Goal: Task Accomplishment & Management: Manage account settings

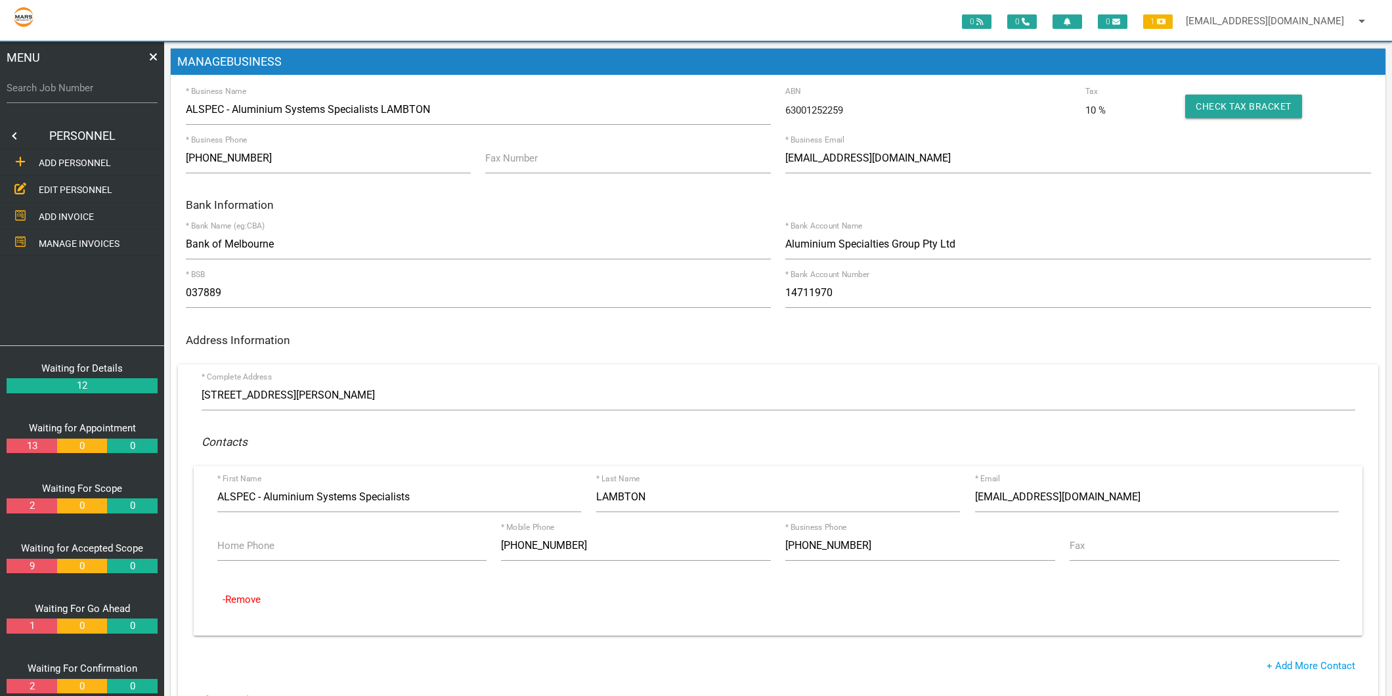
click at [44, 87] on label "Search Job Number" at bounding box center [82, 88] width 151 height 15
click at [44, 87] on input "Search Job Number" at bounding box center [82, 88] width 151 height 30
type input "1749"
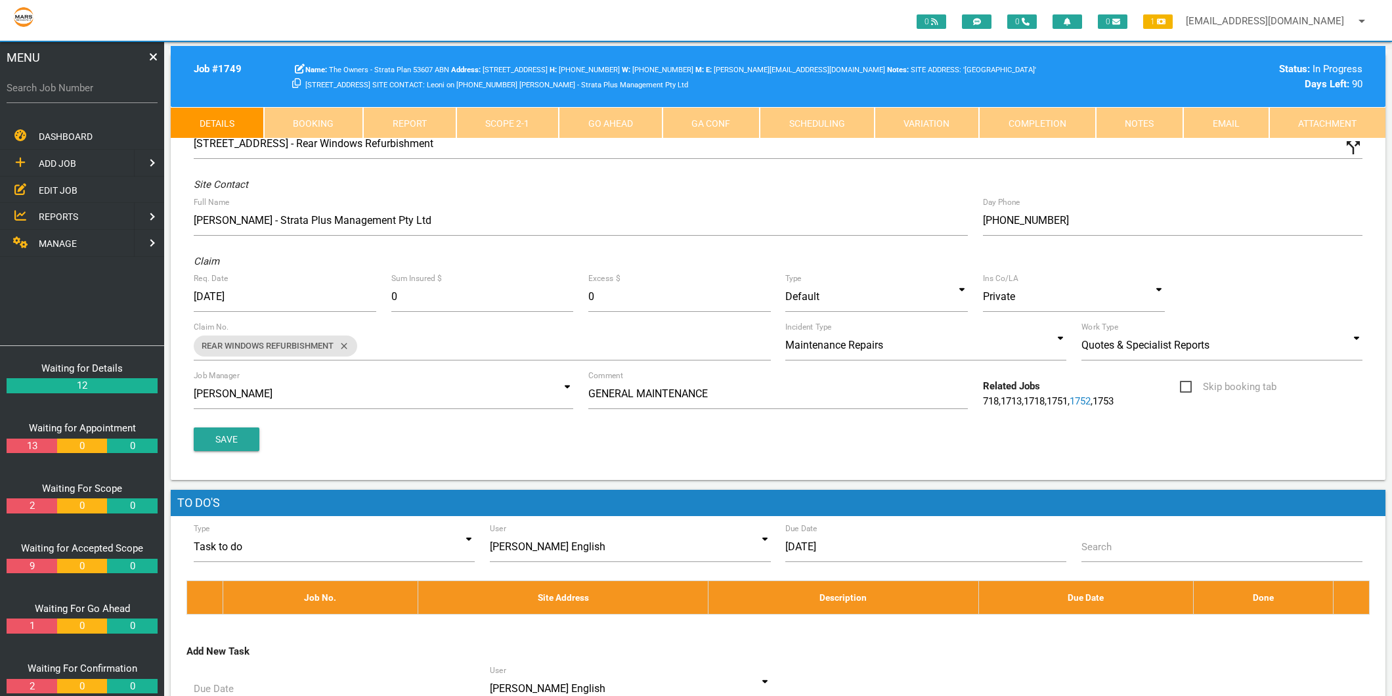
click at [475, 127] on link "Scope 2 - 1" at bounding box center [507, 123] width 103 height 32
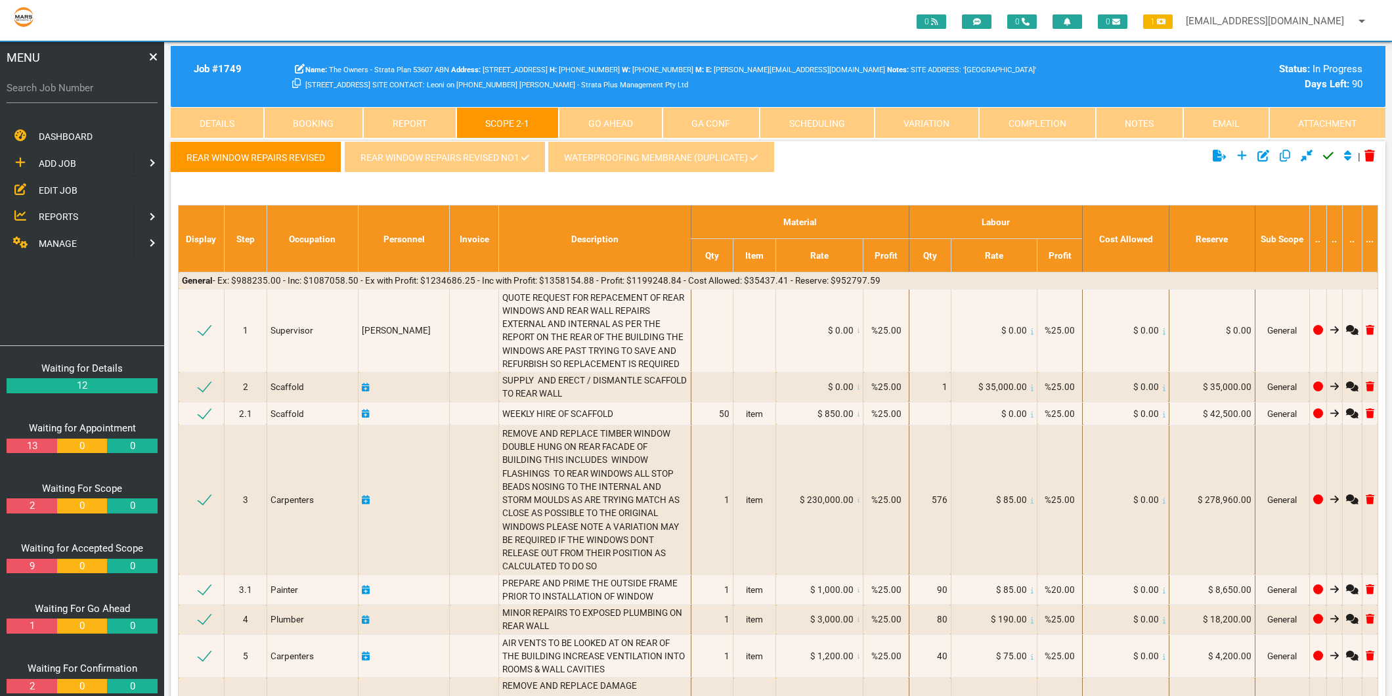
click at [448, 168] on link "REAR WINDOW REPAIRS REVISED NO1" at bounding box center [444, 157] width 201 height 32
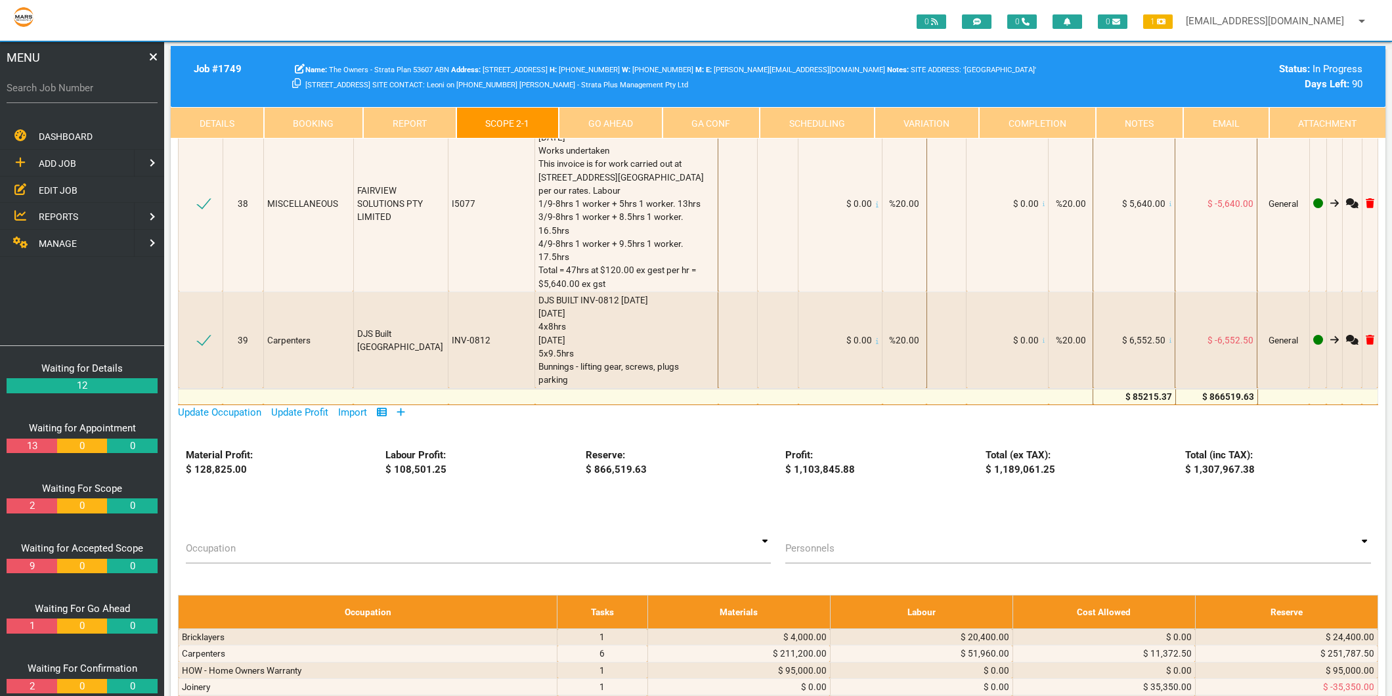
scroll to position [3064, 0]
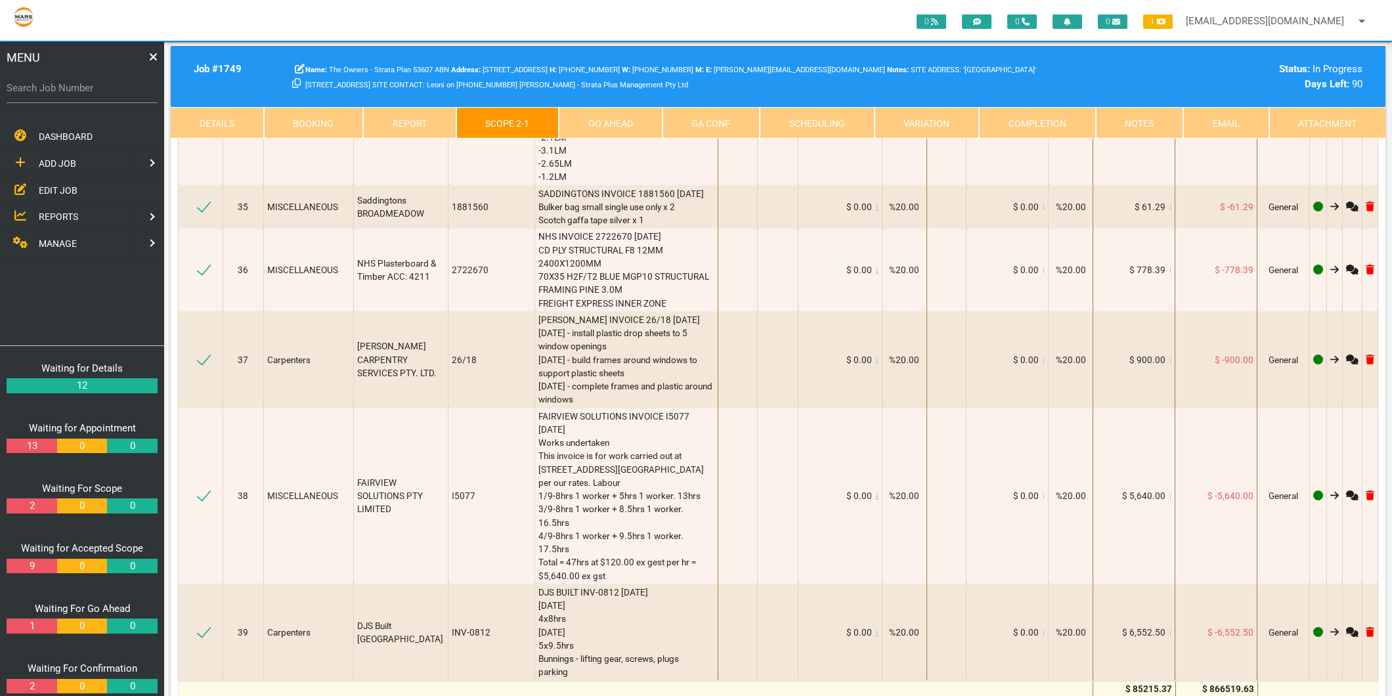
click at [402, 695] on icon at bounding box center [401, 704] width 9 height 10
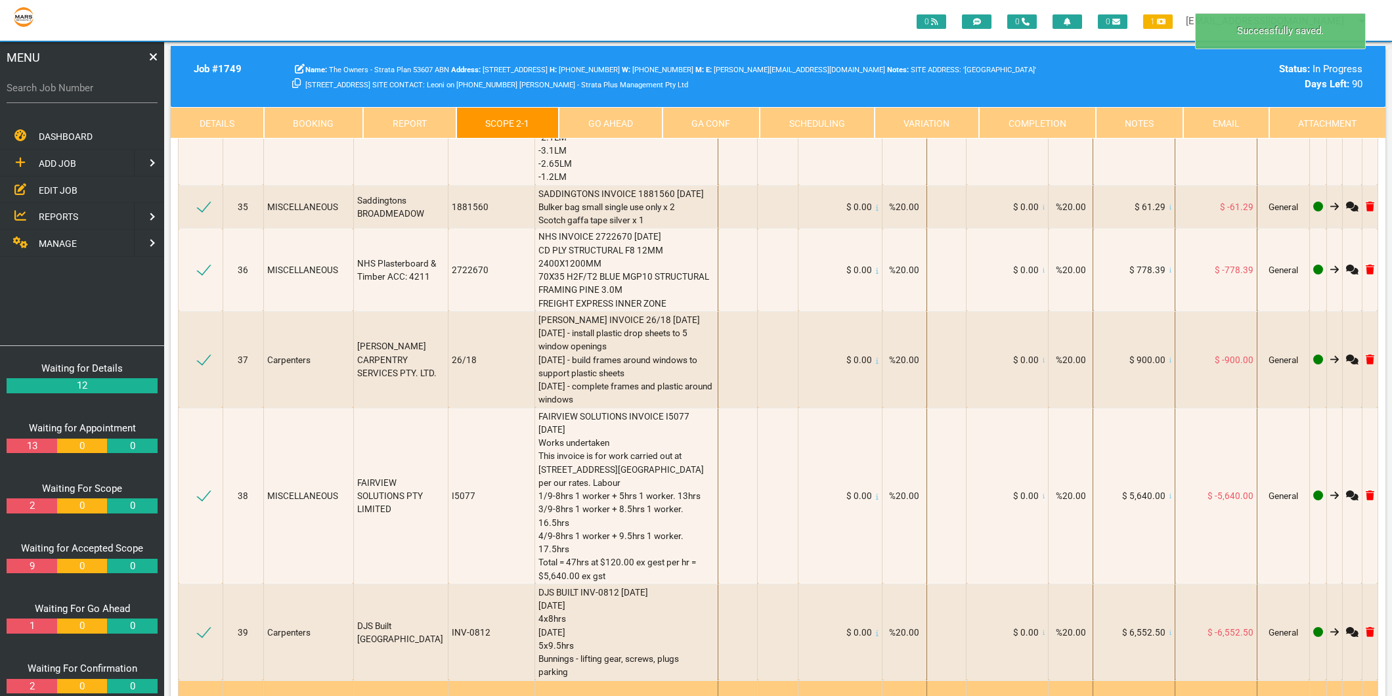
select select "Rubbish Removal"
click at [632, 691] on textarea at bounding box center [626, 706] width 176 height 30
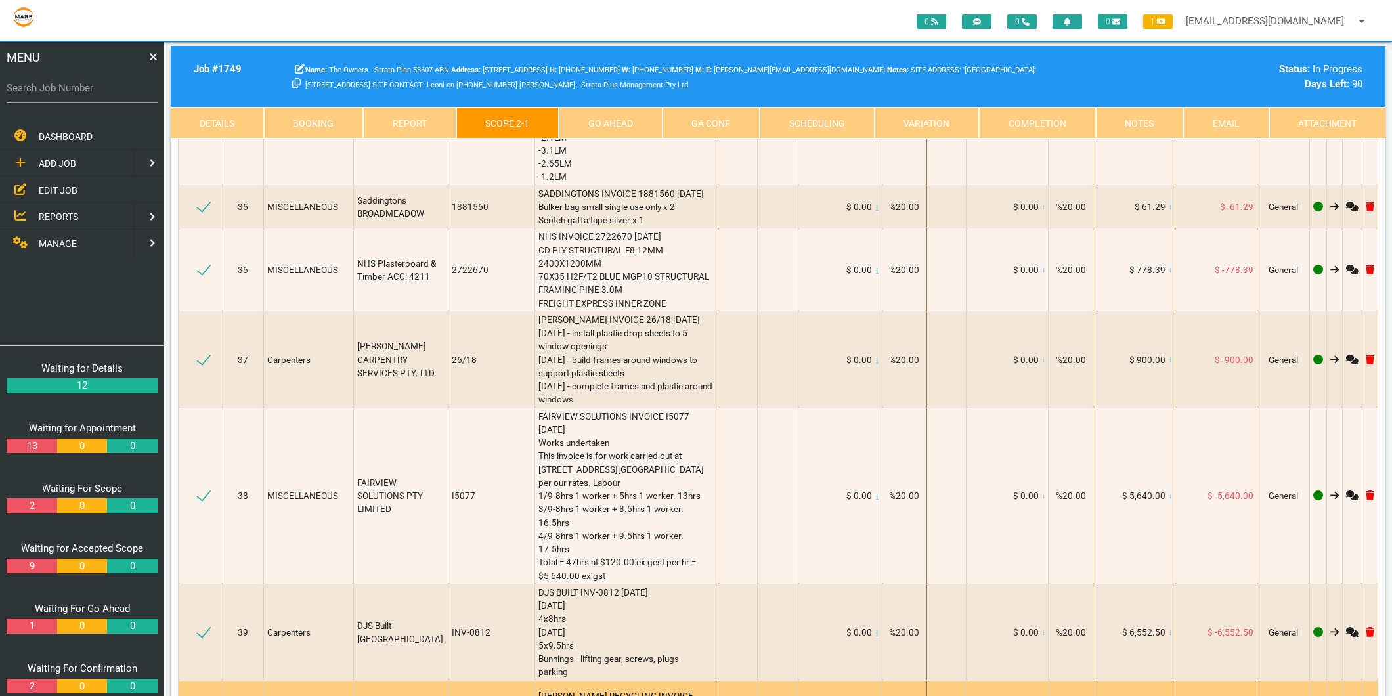
scroll to position [1, 0]
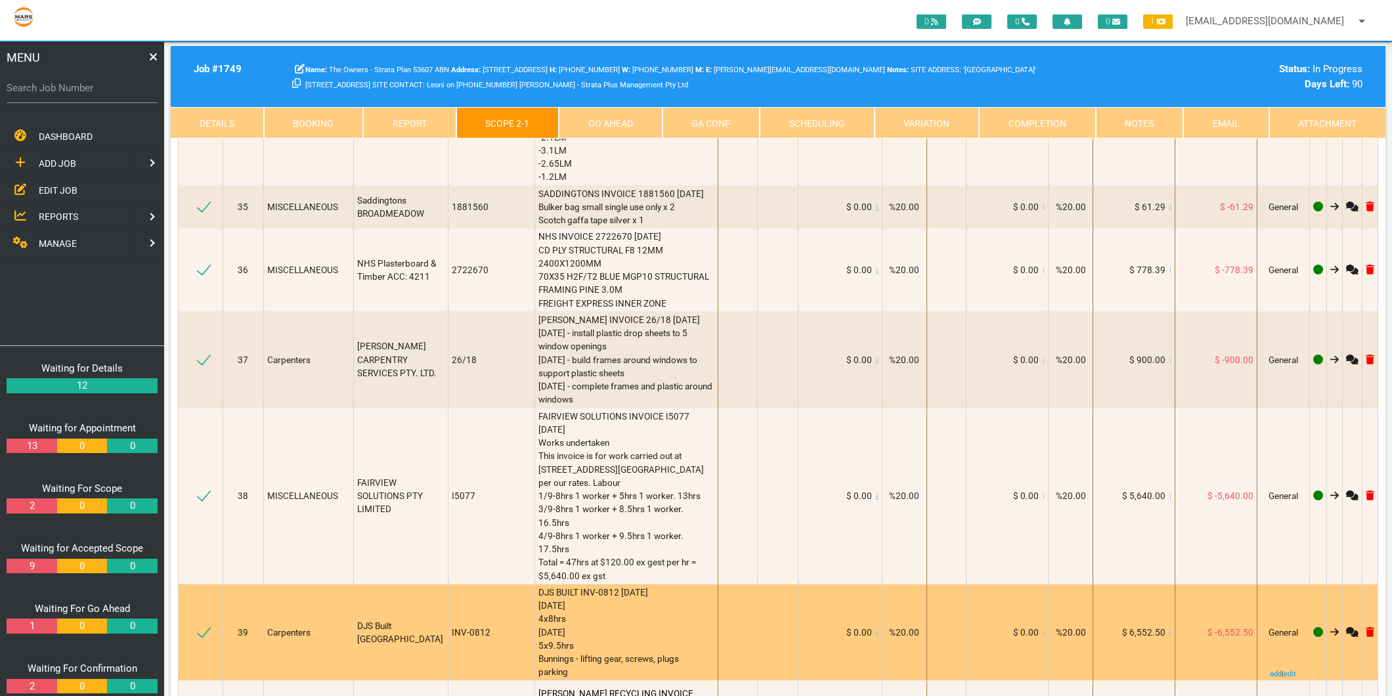
type textarea "BENEDICT RECYCLING INVOICE 300589 17/8/2025 Mixed light building & demolition w…"
click at [684, 586] on div "DJS BUILT INV-0812 5/9/2025 Thursday 4th September 4x8hrs Friday 5th September …" at bounding box center [626, 632] width 176 height 93
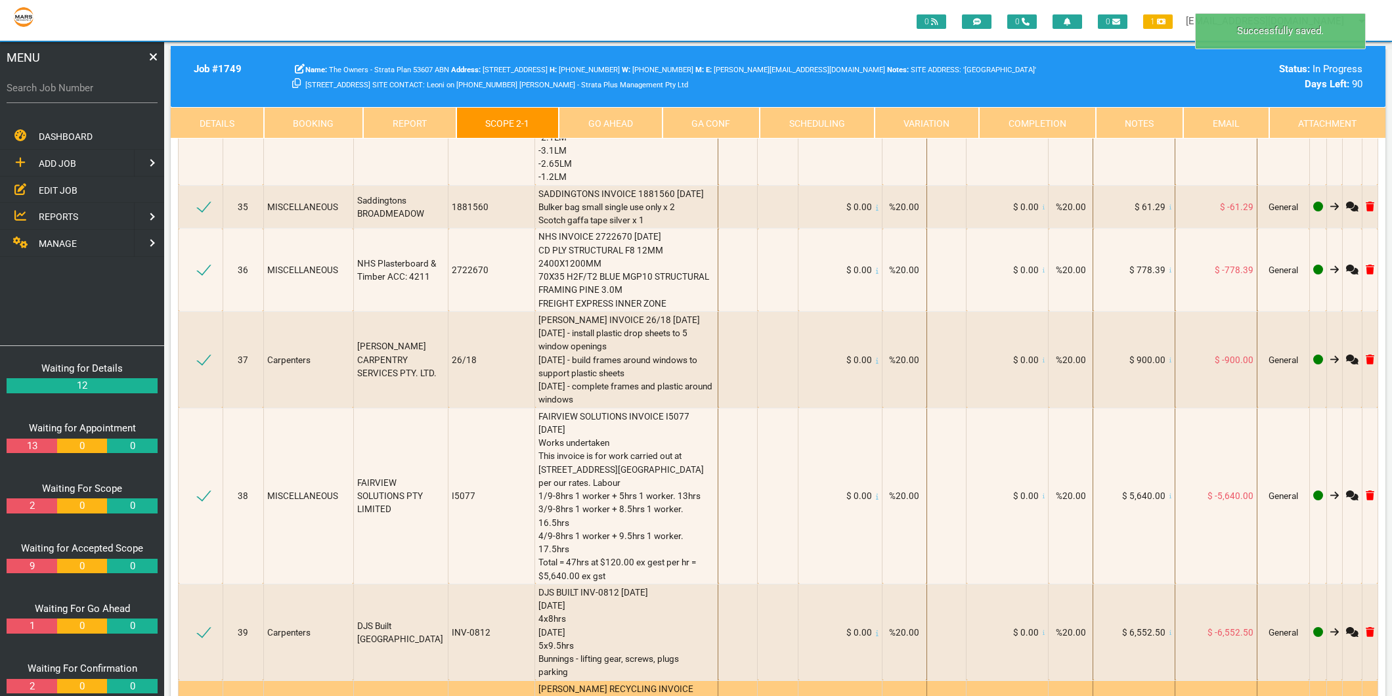
click at [1164, 695] on div "$ 0.00" at bounding box center [1134, 701] width 75 height 13
click at [1170, 695] on icon at bounding box center [1171, 703] width 3 height 6
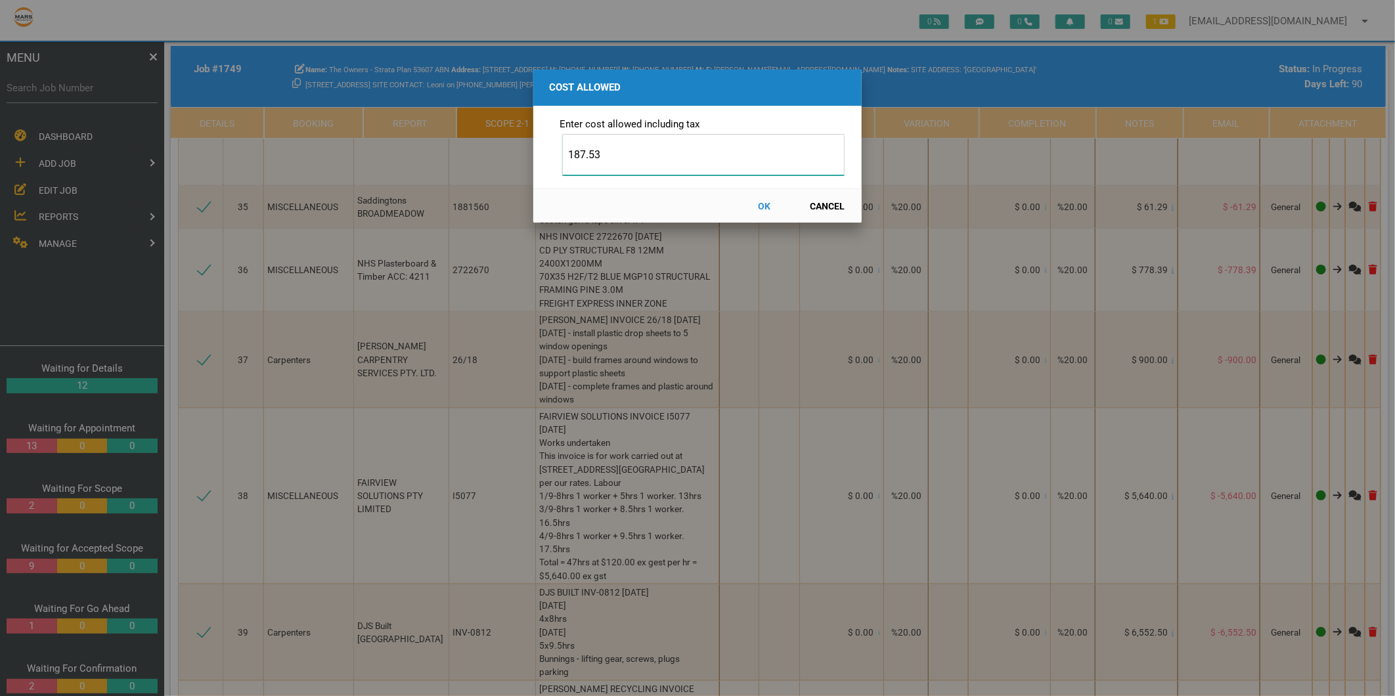
type input "187.53"
click at [770, 207] on button "OK" at bounding box center [764, 205] width 58 height 23
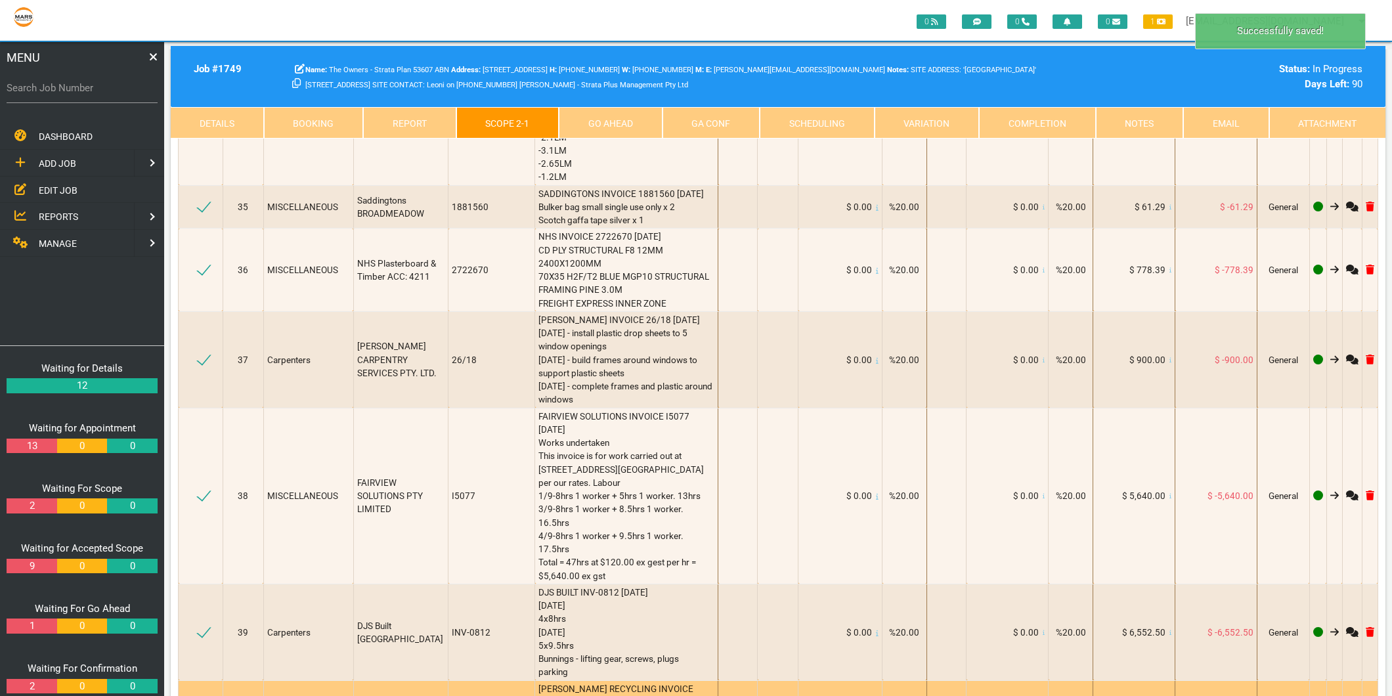
click at [362, 695] on icon at bounding box center [361, 701] width 8 height 9
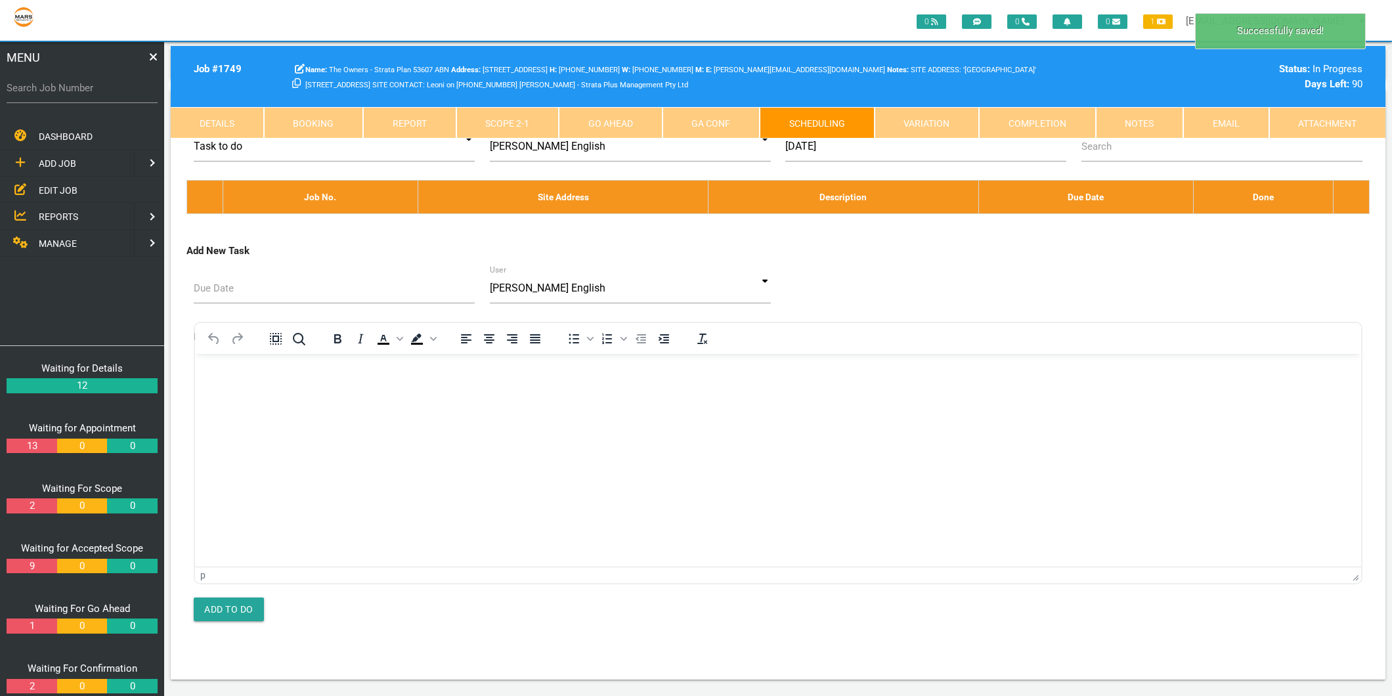
scroll to position [0, 0]
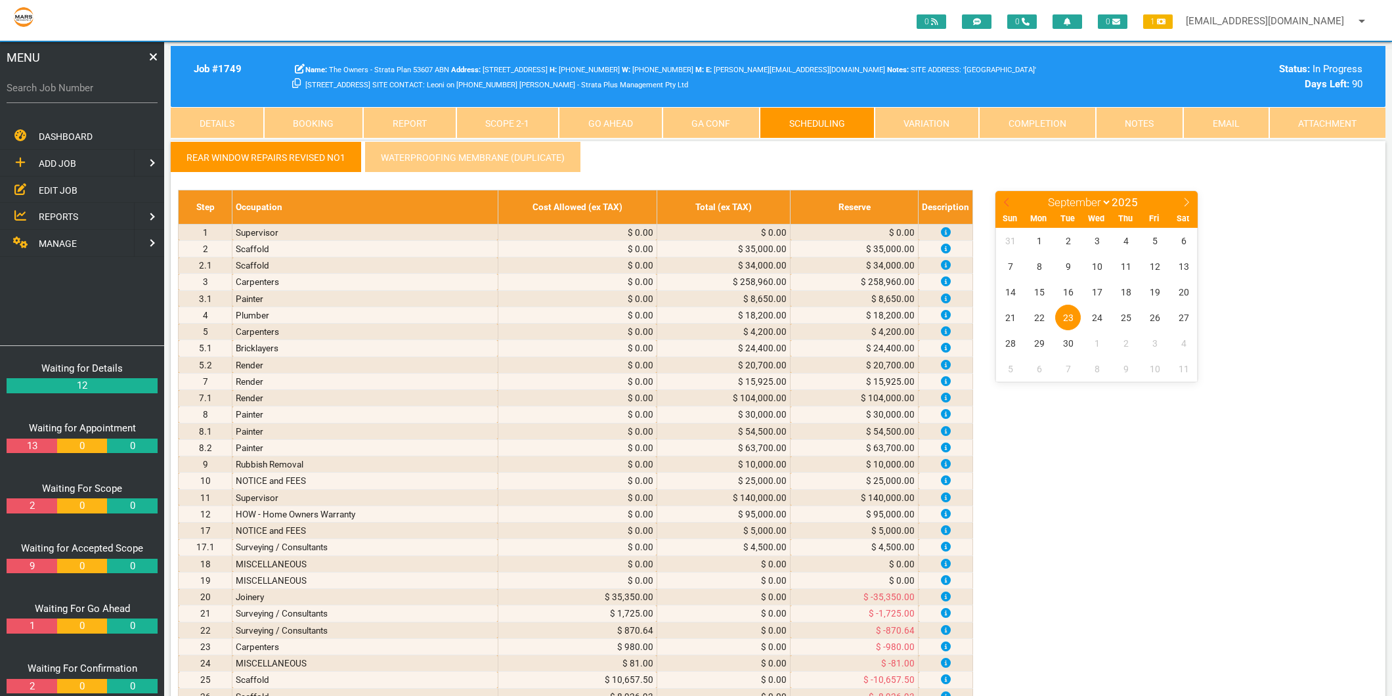
click at [1003, 195] on span at bounding box center [1007, 200] width 22 height 18
select select "7"
click at [1009, 313] on span "17" at bounding box center [1010, 318] width 26 height 26
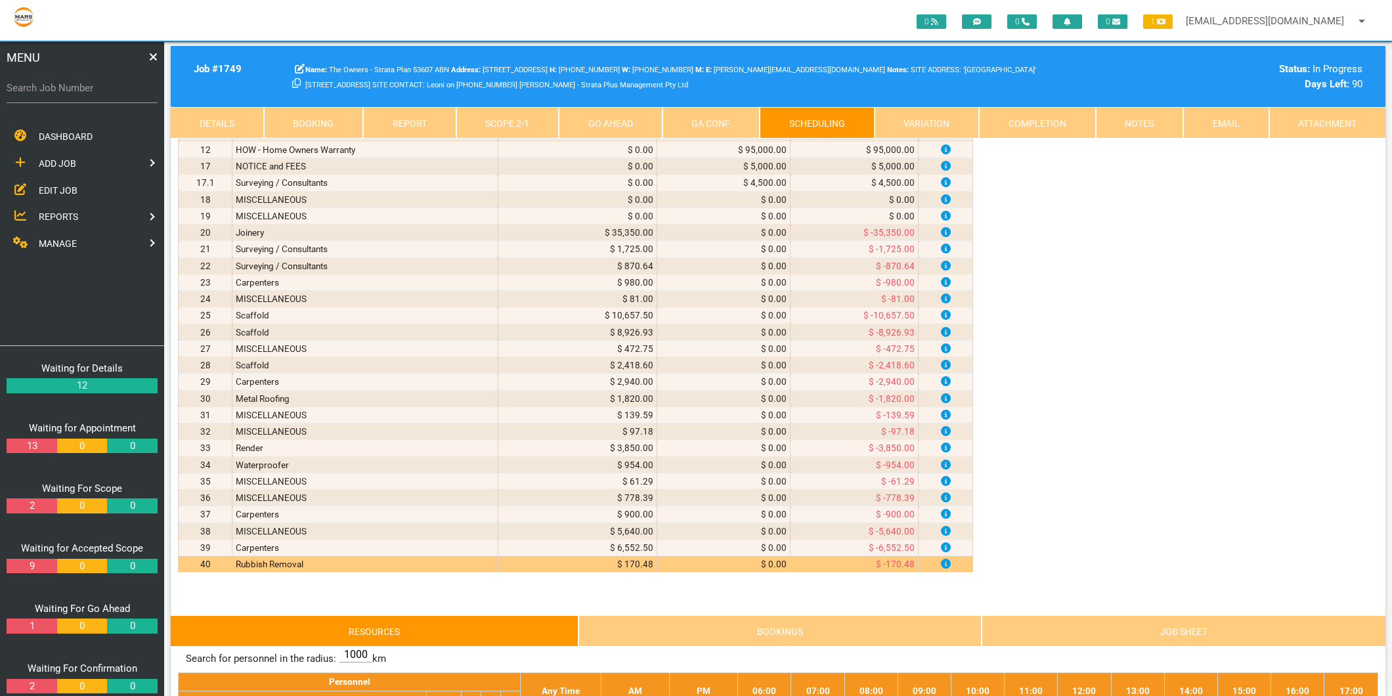
scroll to position [657, 0]
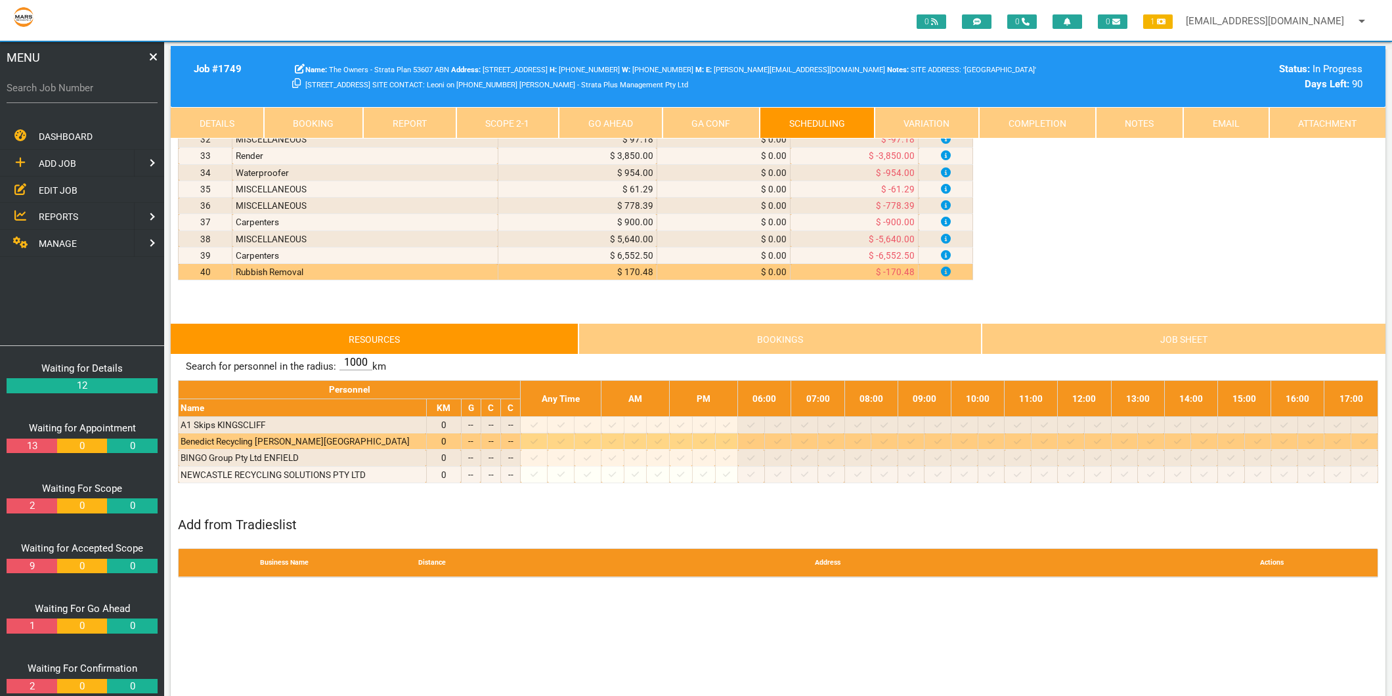
click at [538, 444] on icon at bounding box center [534, 441] width 7 height 5
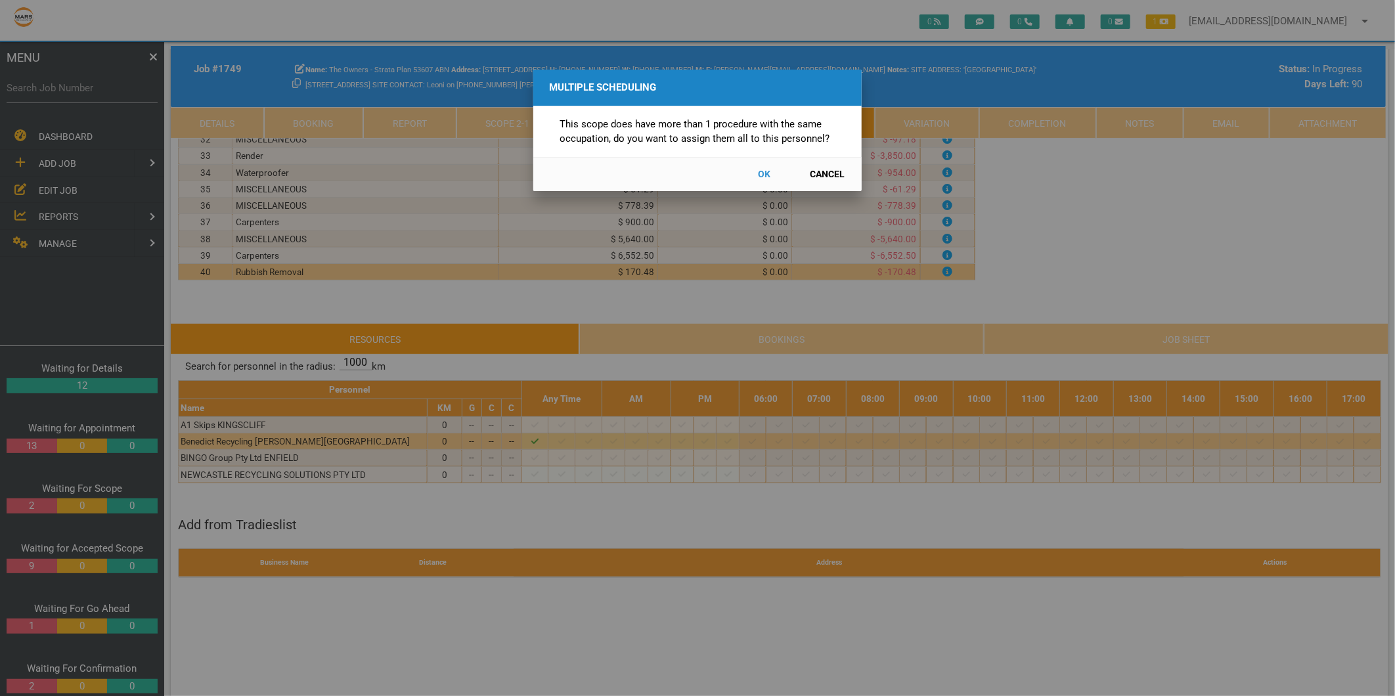
click at [841, 166] on button "Cancel" at bounding box center [828, 174] width 58 height 23
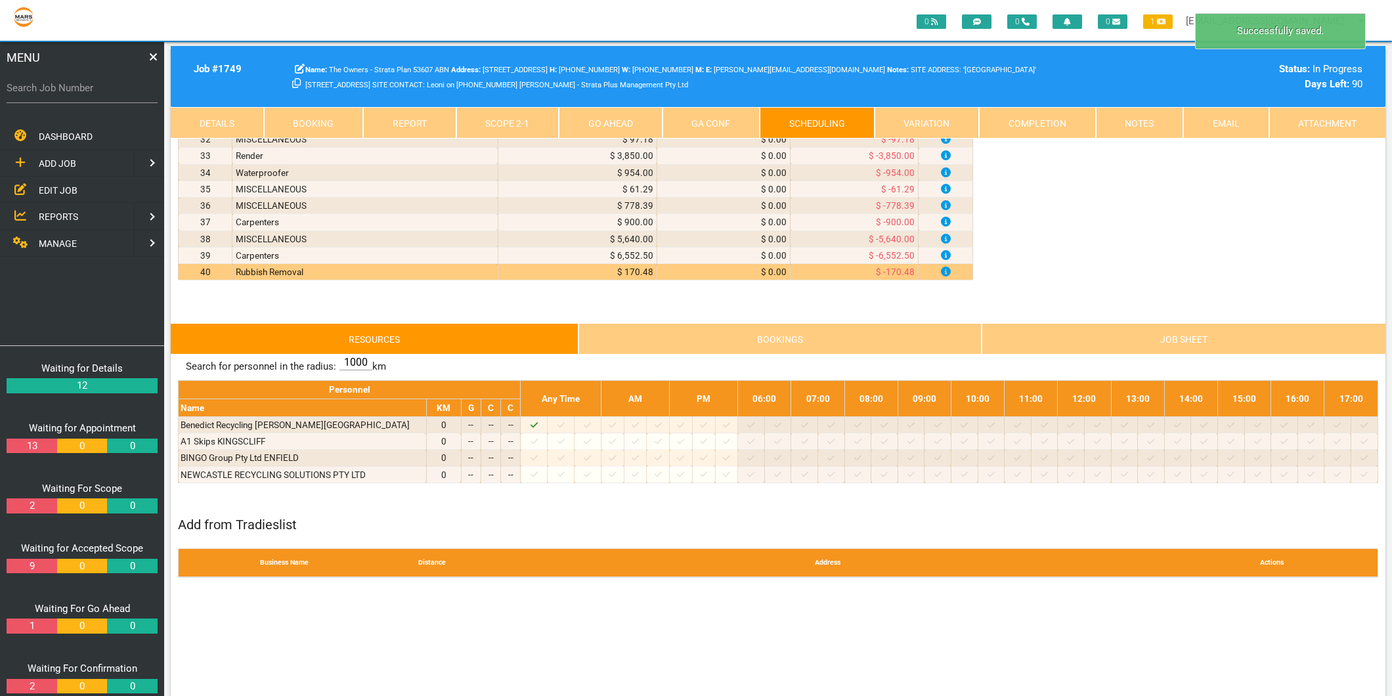
click at [520, 125] on link "Scope 2 - 1" at bounding box center [507, 123] width 103 height 32
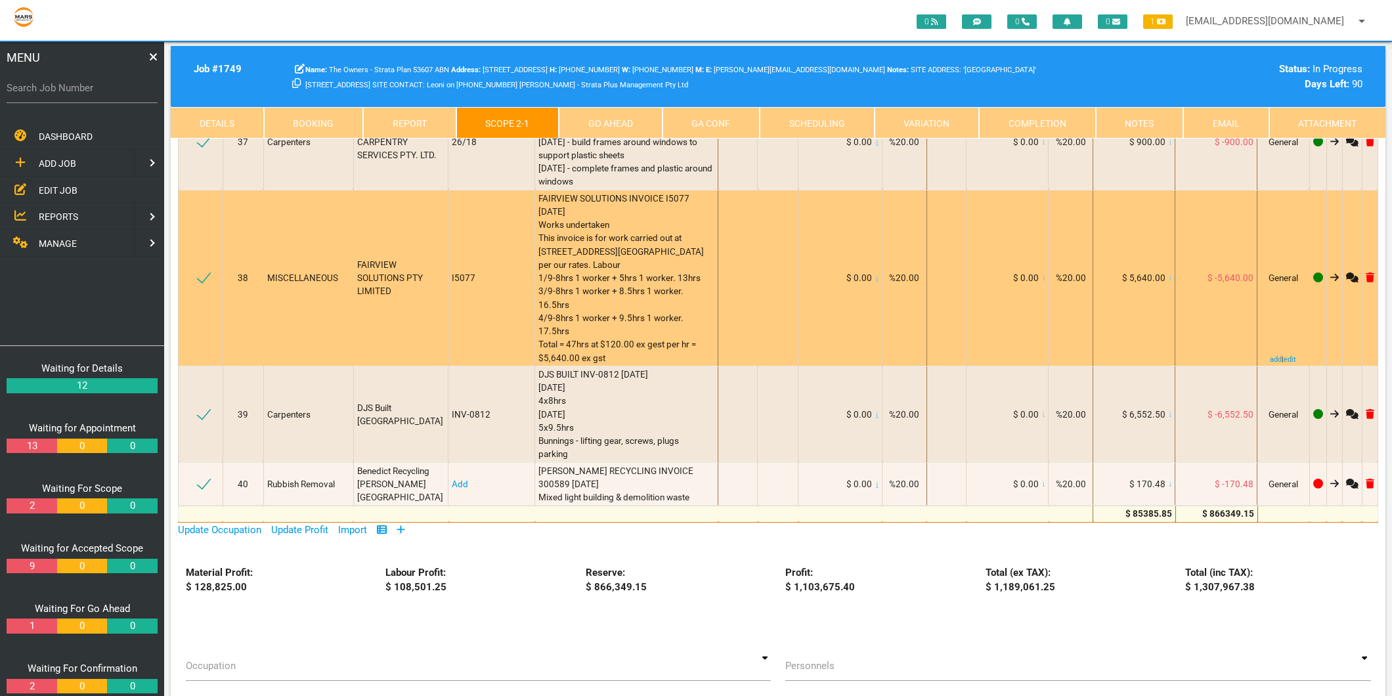
scroll to position [3283, 0]
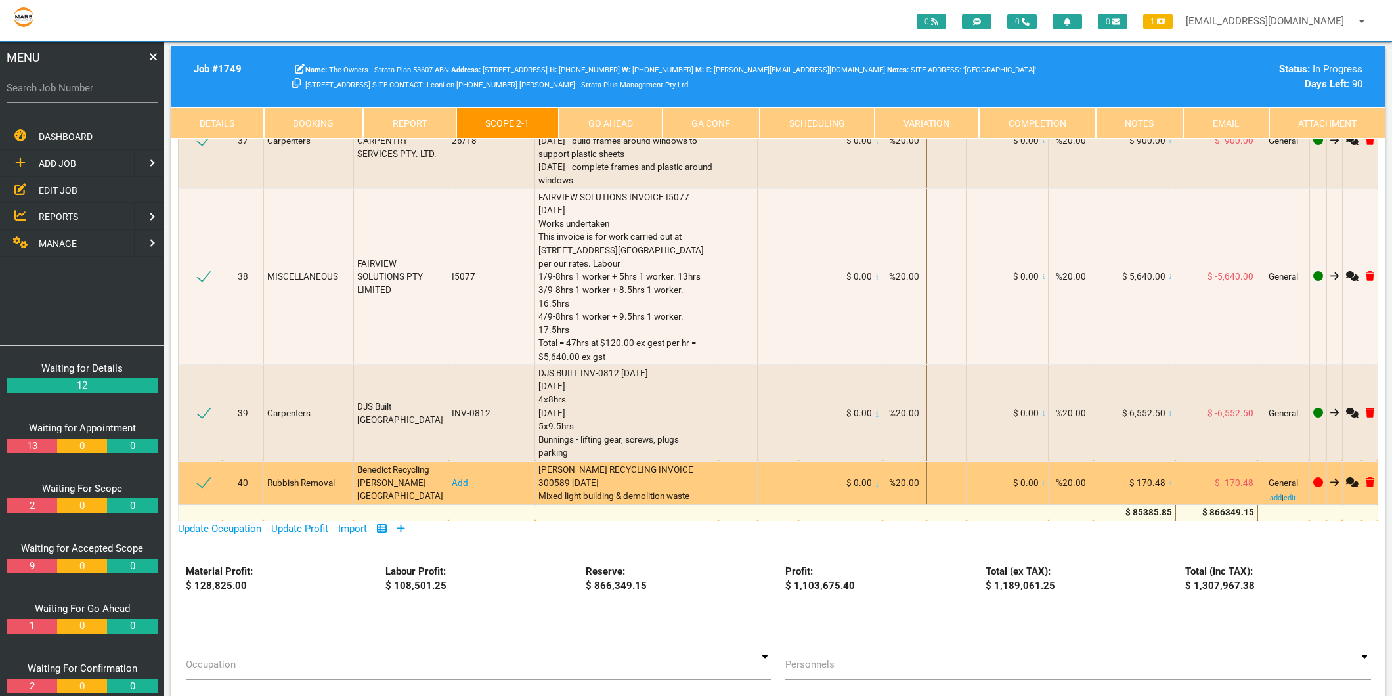
click at [457, 477] on link "Add" at bounding box center [460, 482] width 16 height 11
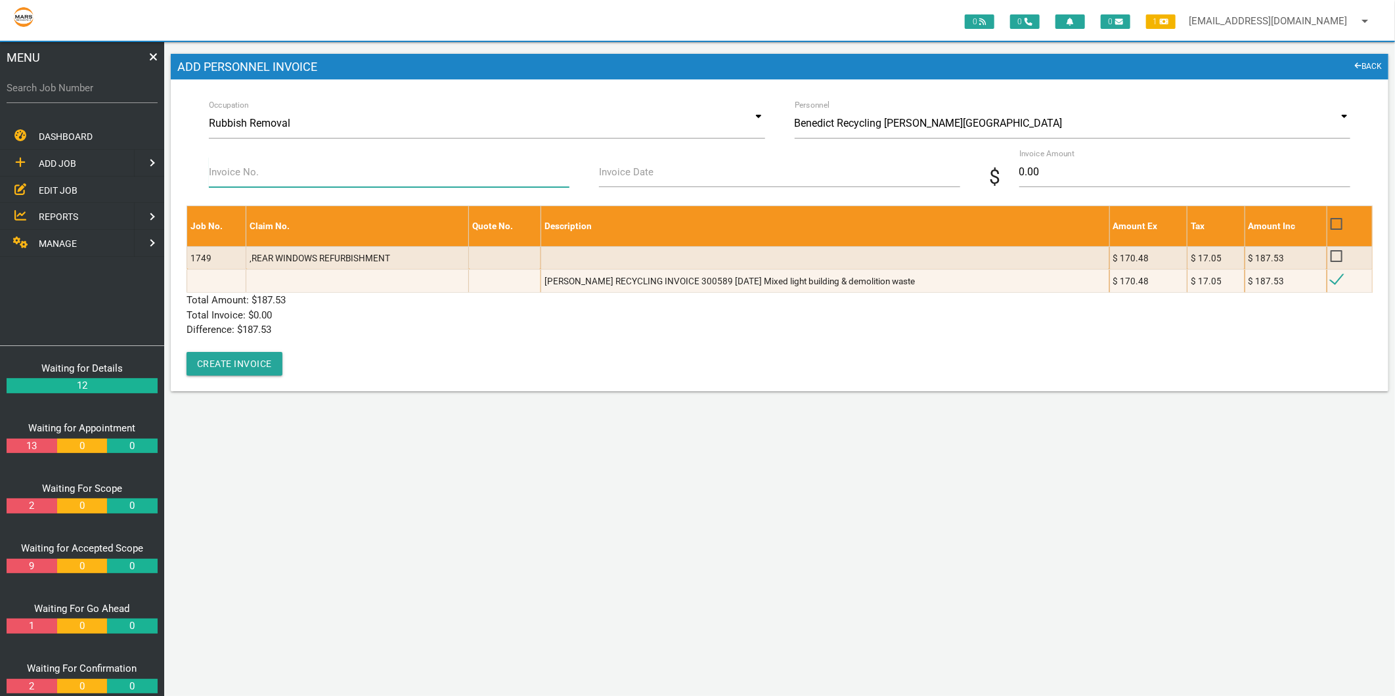
click at [266, 181] on input "Invoice No." at bounding box center [389, 172] width 361 height 30
type input "300589"
click at [617, 175] on label "Invoice Date" at bounding box center [626, 172] width 55 height 15
click at [617, 175] on input "Invoice Date" at bounding box center [779, 172] width 361 height 30
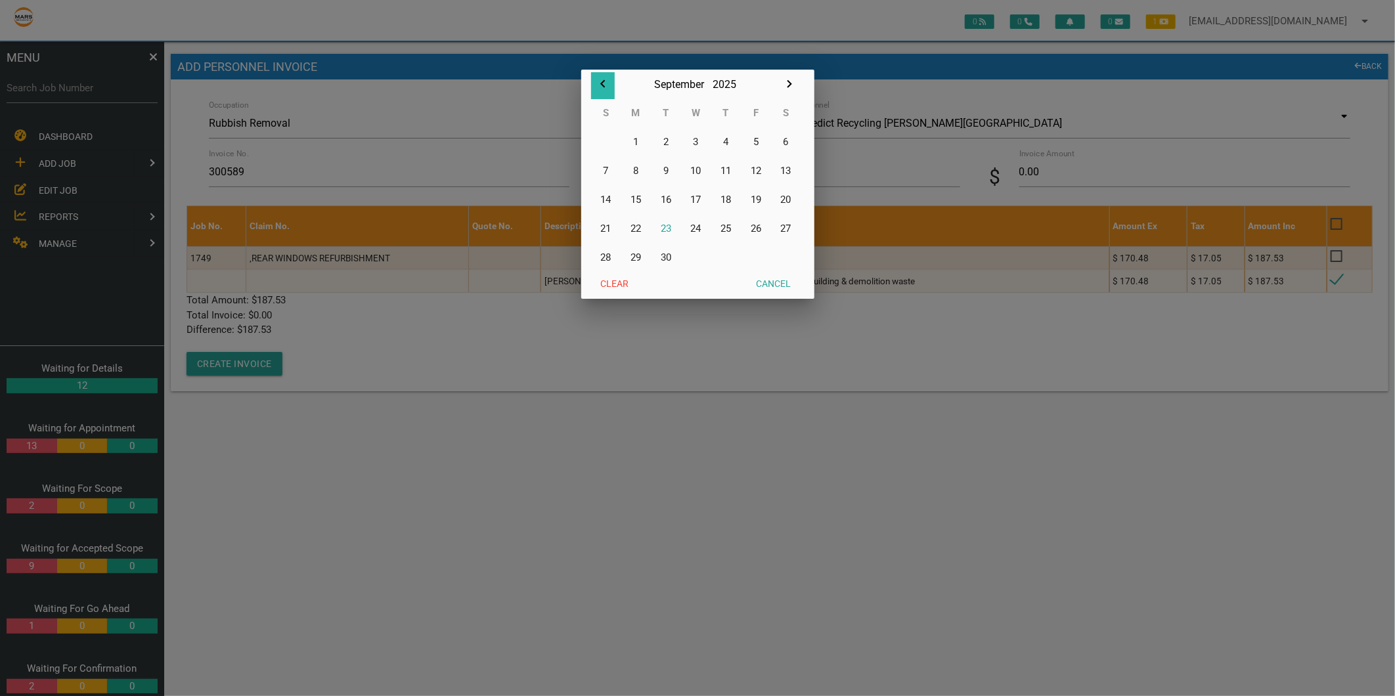
click at [603, 81] on icon "button" at bounding box center [603, 84] width 16 height 16
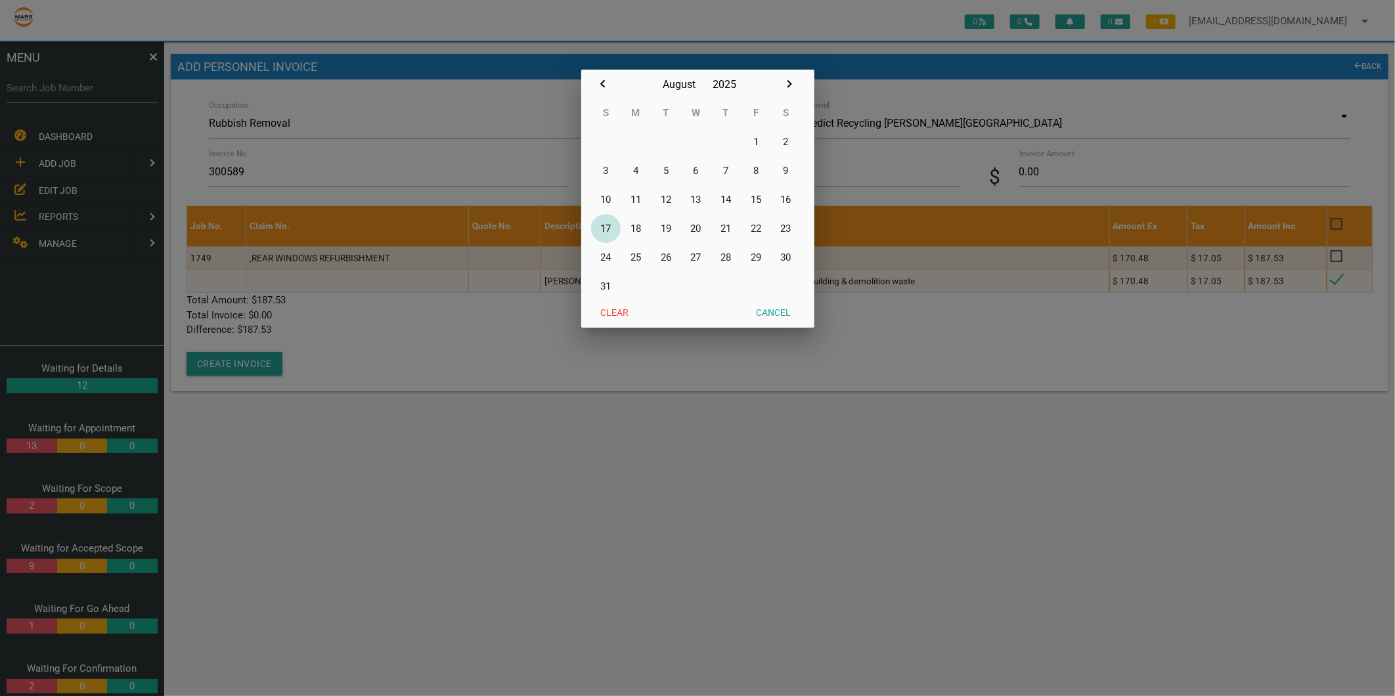
click at [609, 230] on button "17" at bounding box center [606, 228] width 30 height 29
type input "17/08/2025"
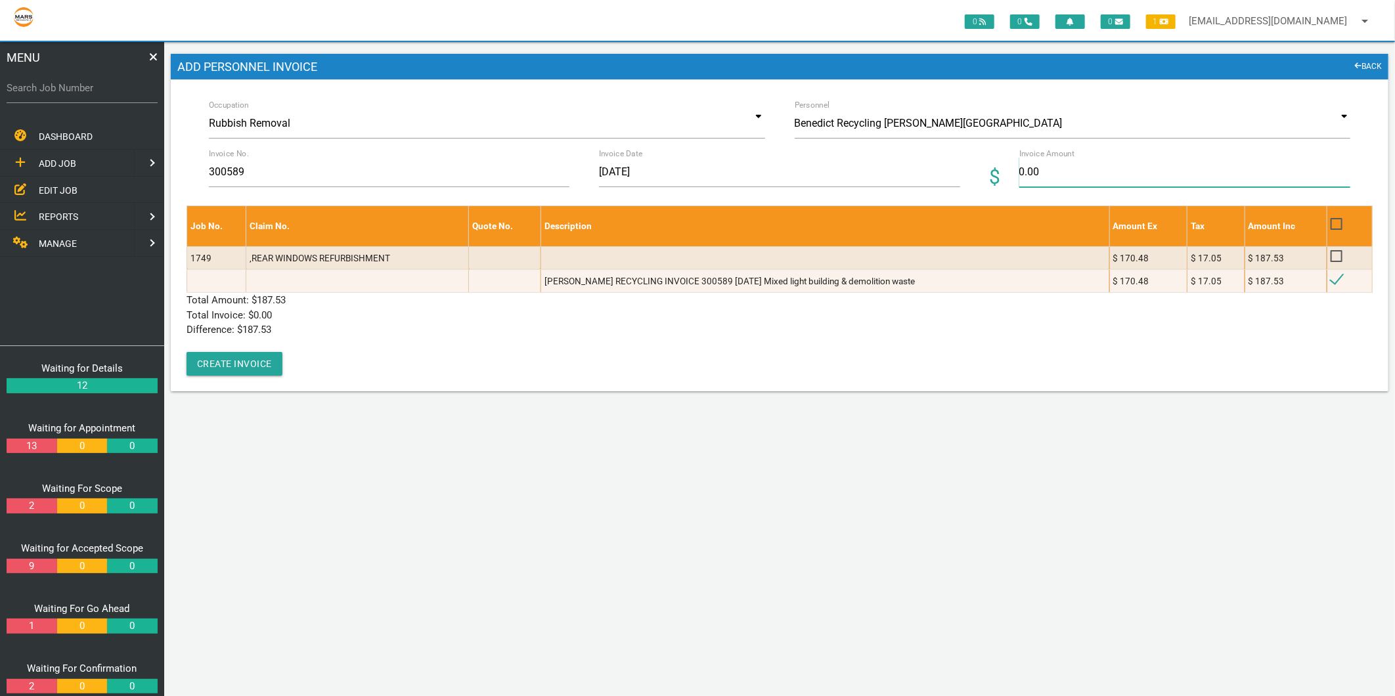
click at [1034, 173] on input "0.00" at bounding box center [1184, 172] width 331 height 30
type input "187.53"
click at [338, 335] on p "Difference: $ 0.00" at bounding box center [779, 329] width 1186 height 15
click at [263, 364] on button "Create Invoice" at bounding box center [234, 364] width 96 height 24
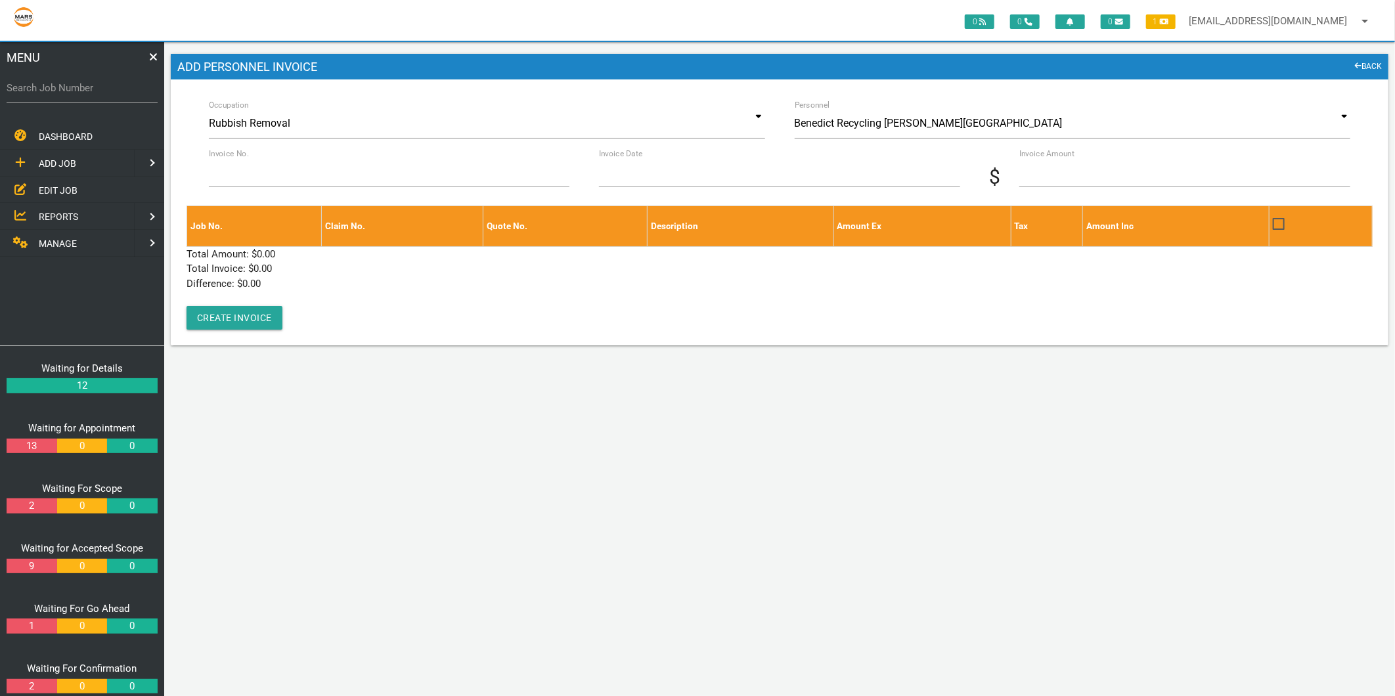
click at [55, 92] on label "Search Job Number" at bounding box center [82, 88] width 151 height 15
click at [55, 92] on input "Search Job Number" at bounding box center [82, 88] width 151 height 30
type input "1720"
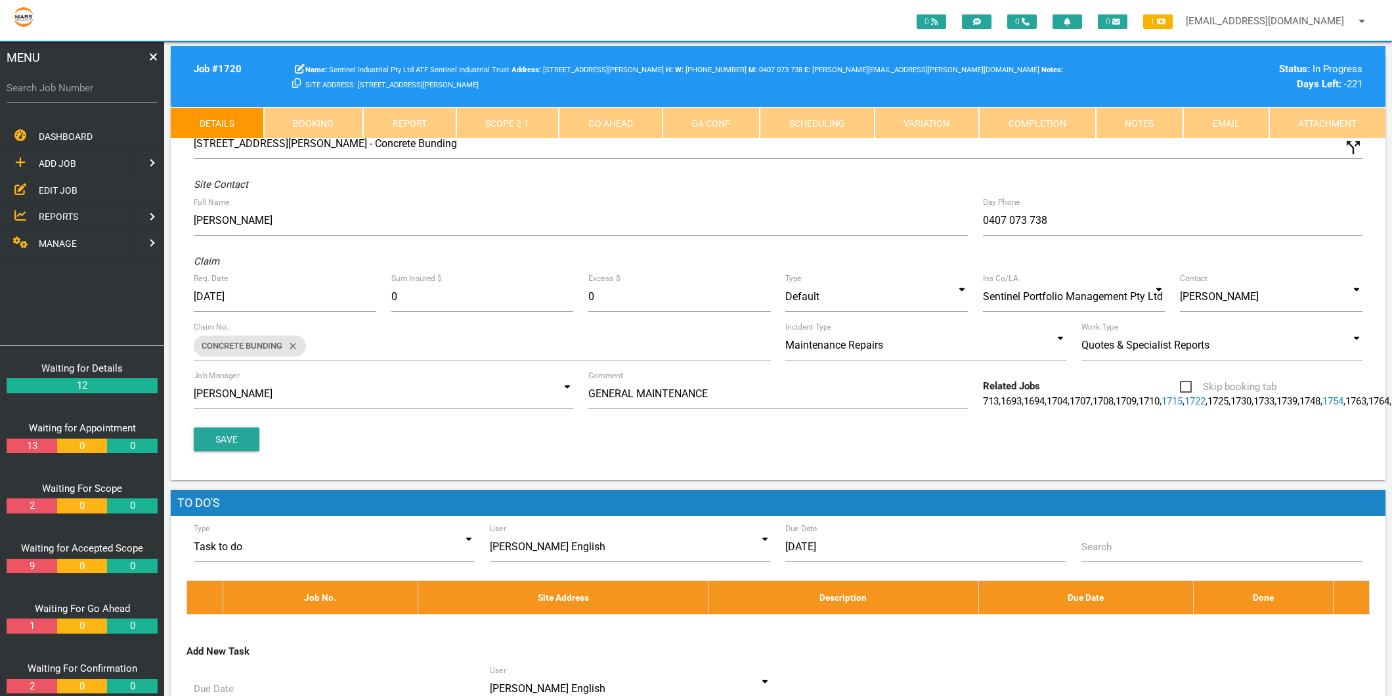
click at [1032, 116] on link "Completion" at bounding box center [1037, 123] width 117 height 32
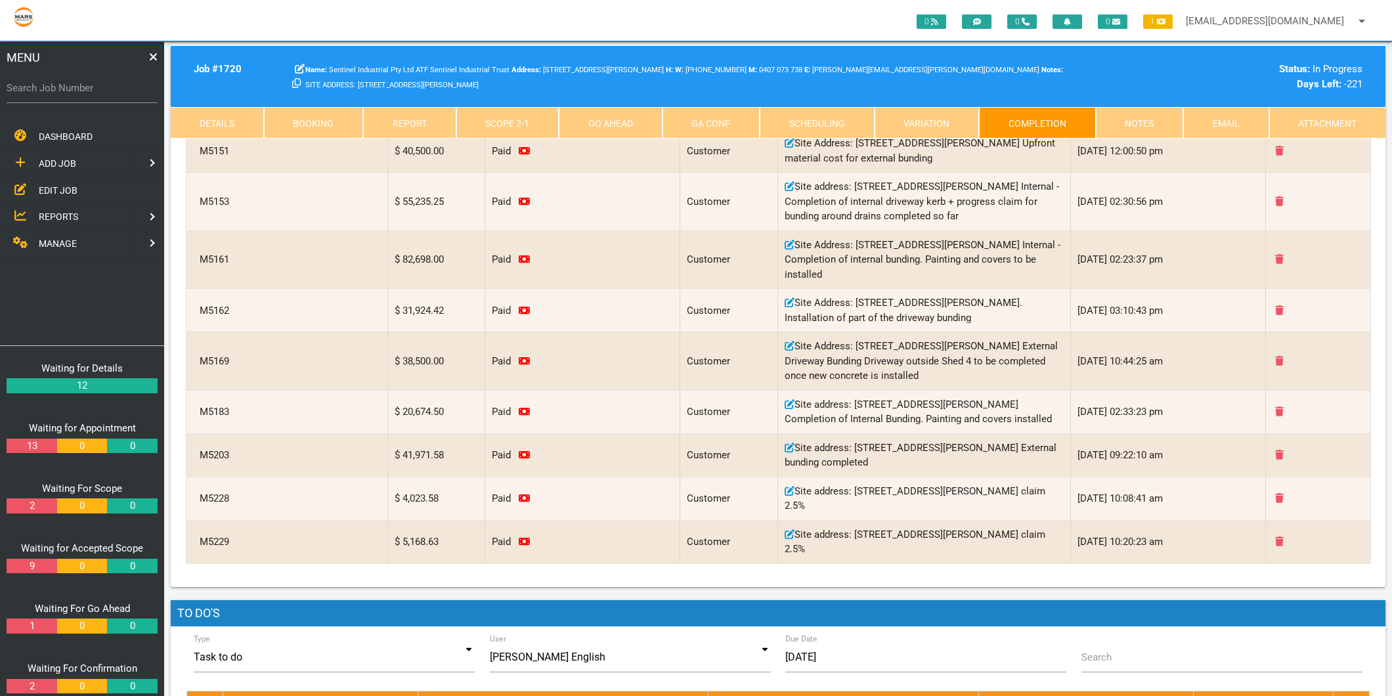
scroll to position [437, 0]
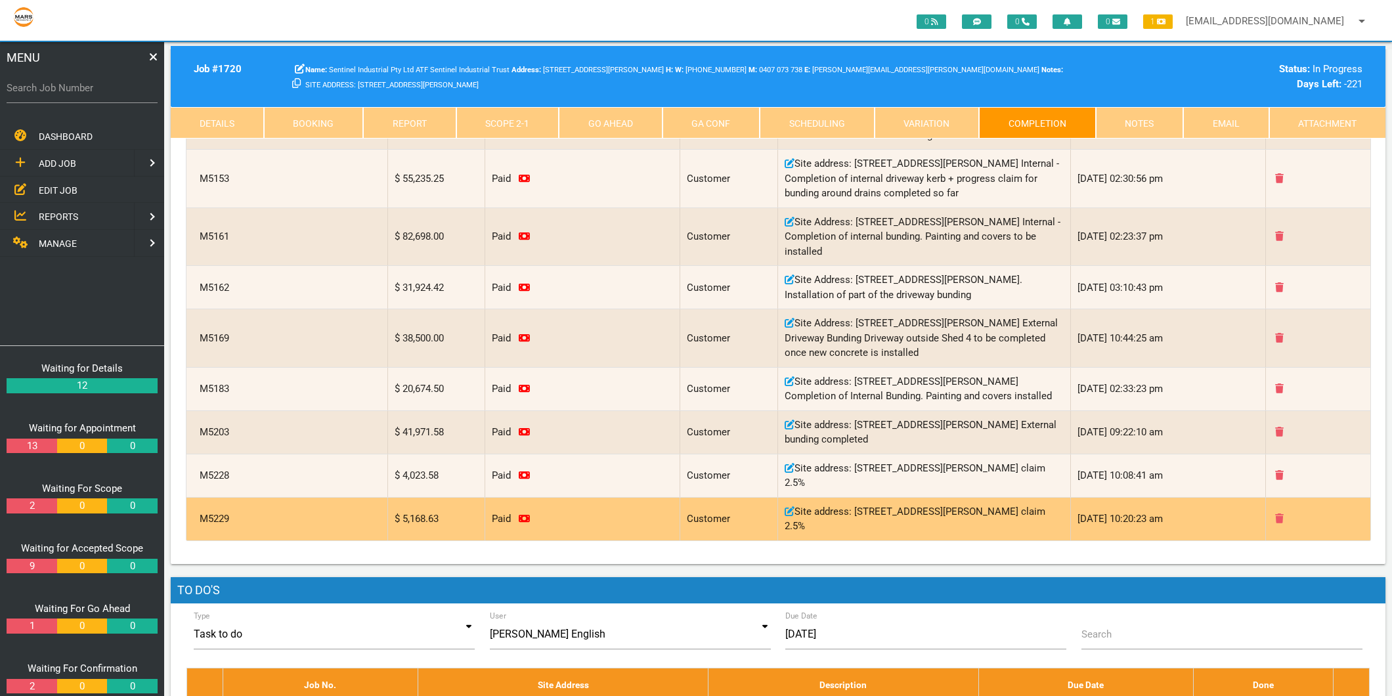
drag, startPoint x: 967, startPoint y: 515, endPoint x: 1035, endPoint y: 504, distance: 69.3
click at [1035, 504] on div "Site address: 51 Industrial Dr Mayfield STR213-128333 Retention claim 2.5%" at bounding box center [924, 519] width 293 height 43
copy div "STR213-128333"
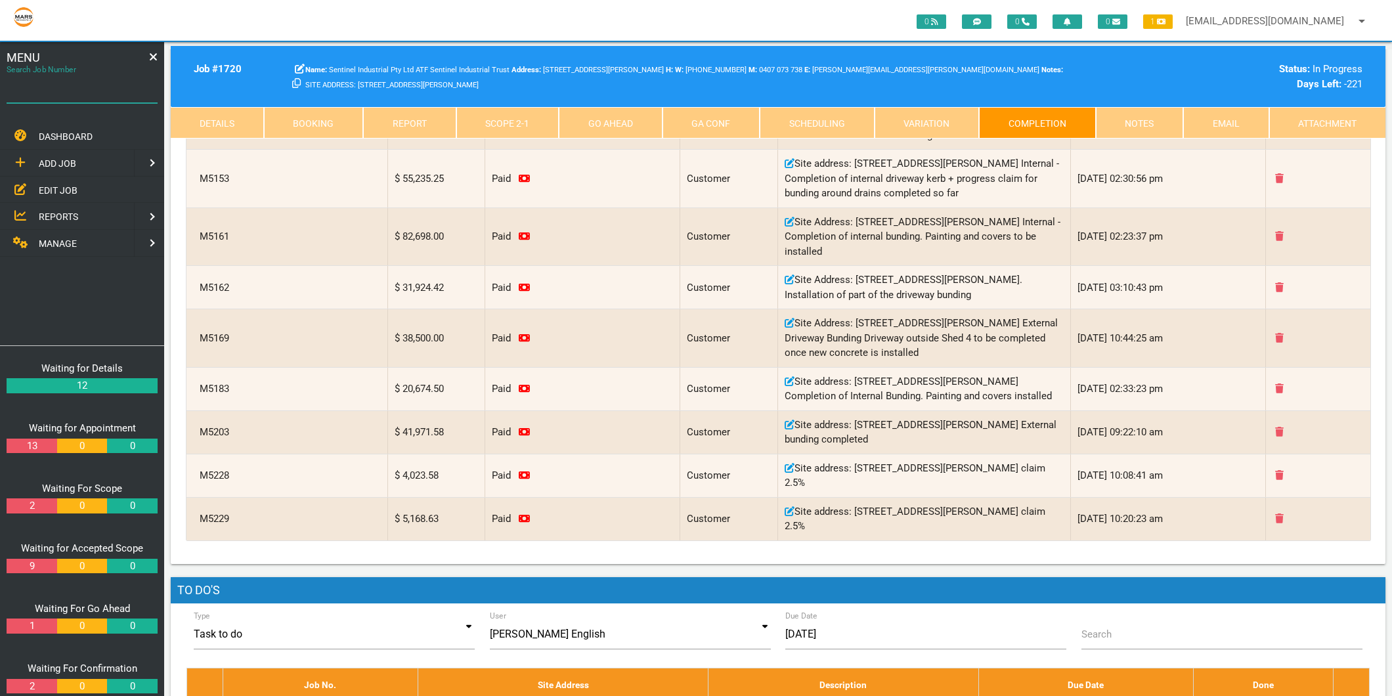
click at [36, 79] on div "Search Job Number" at bounding box center [82, 90] width 151 height 35
type input "1722"
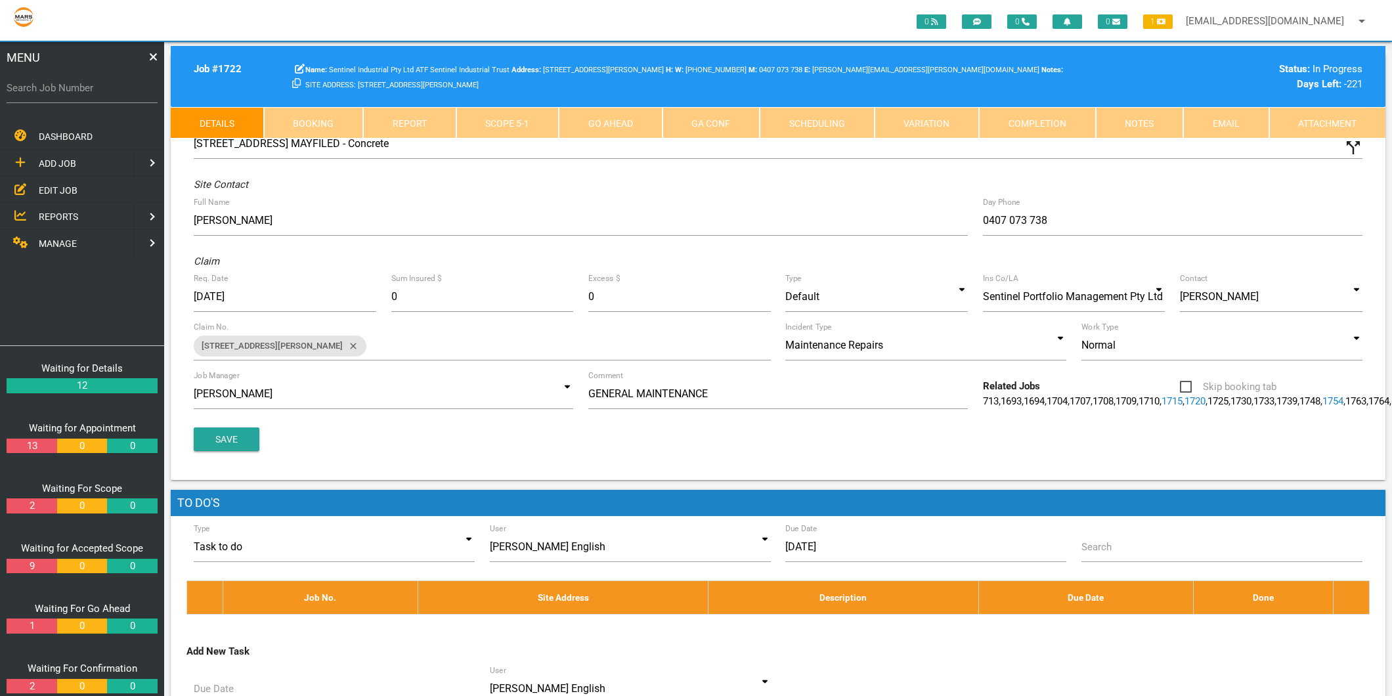
click at [1014, 129] on link "Completion" at bounding box center [1037, 123] width 117 height 32
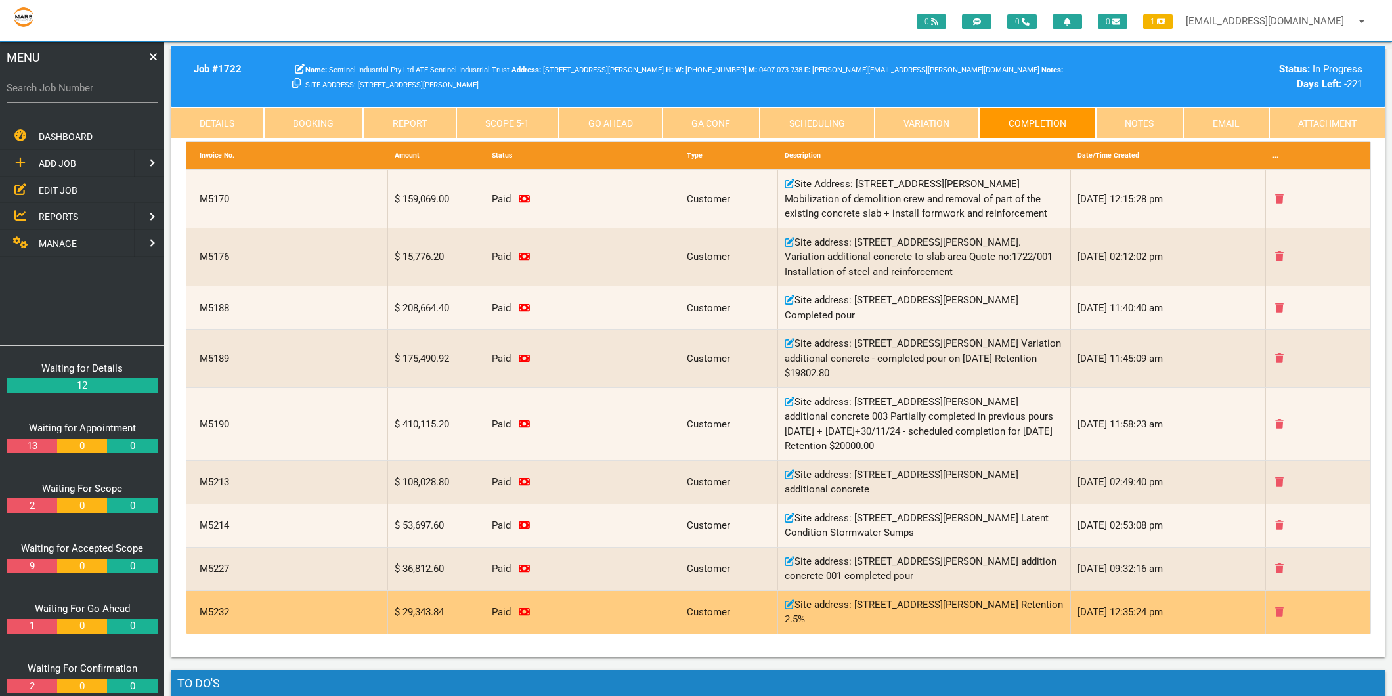
scroll to position [364, 0]
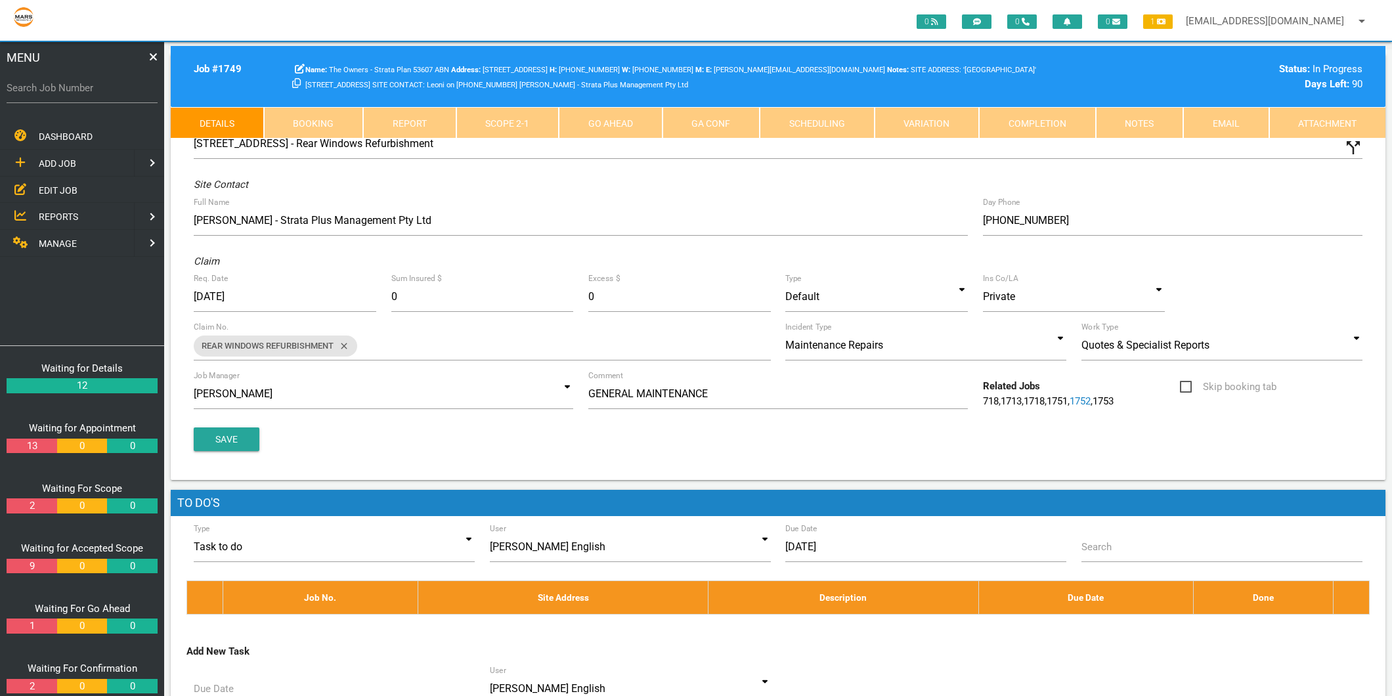
click at [71, 233] on link "MANAGE" at bounding box center [65, 243] width 137 height 27
click at [59, 158] on span "PERSONNEL" at bounding box center [65, 163] width 53 height 11
click at [89, 189] on span "EDIT PERSONNEL" at bounding box center [76, 190] width 74 height 11
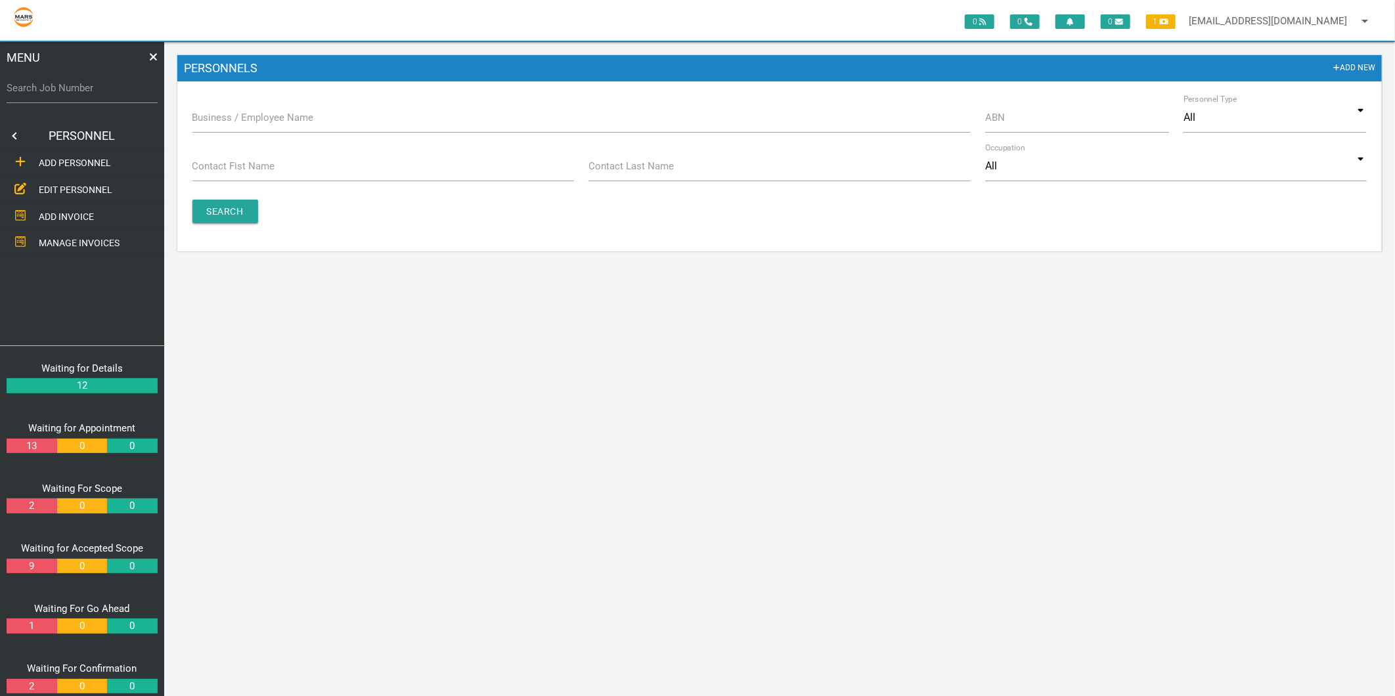
click at [234, 119] on label "Business / Employee Name" at bounding box center [252, 117] width 121 height 15
click at [234, 119] on input "Business / Employee Name" at bounding box center [581, 117] width 778 height 30
type input "benedict"
click at [227, 209] on input "Search" at bounding box center [225, 212] width 66 height 24
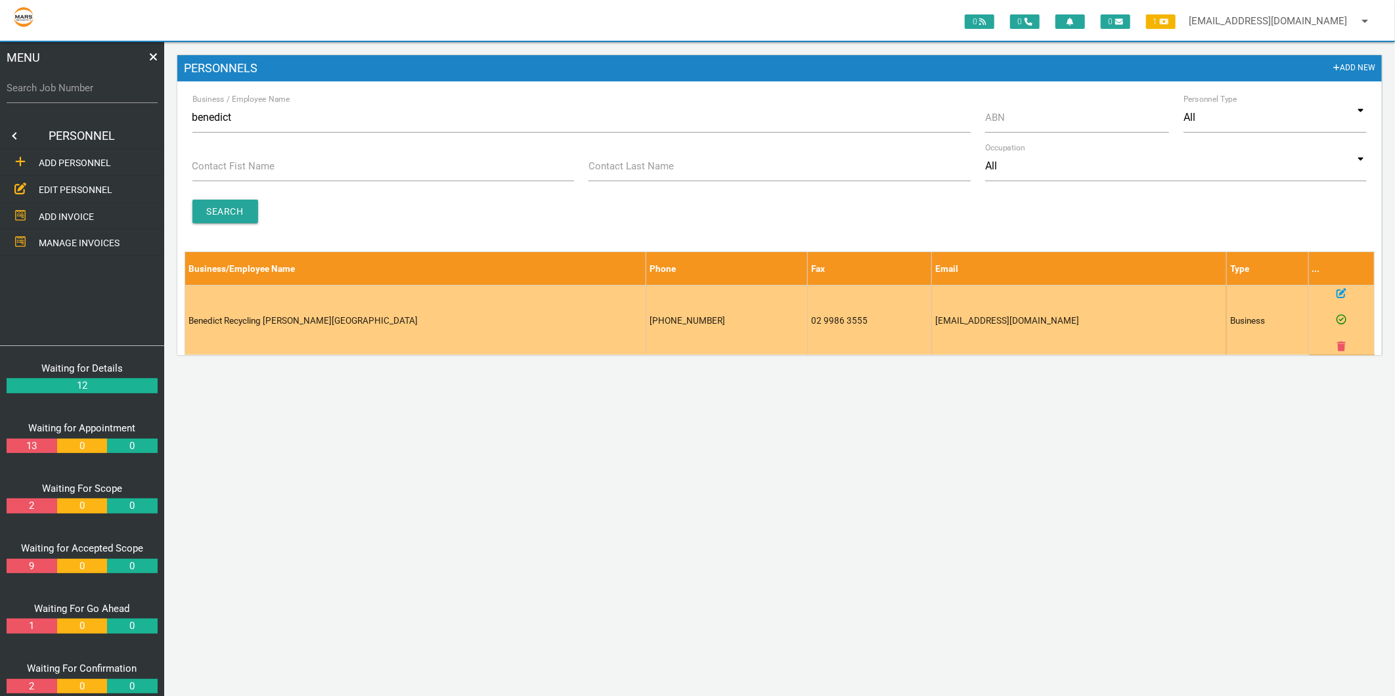
click at [1341, 287] on link at bounding box center [1341, 293] width 10 height 13
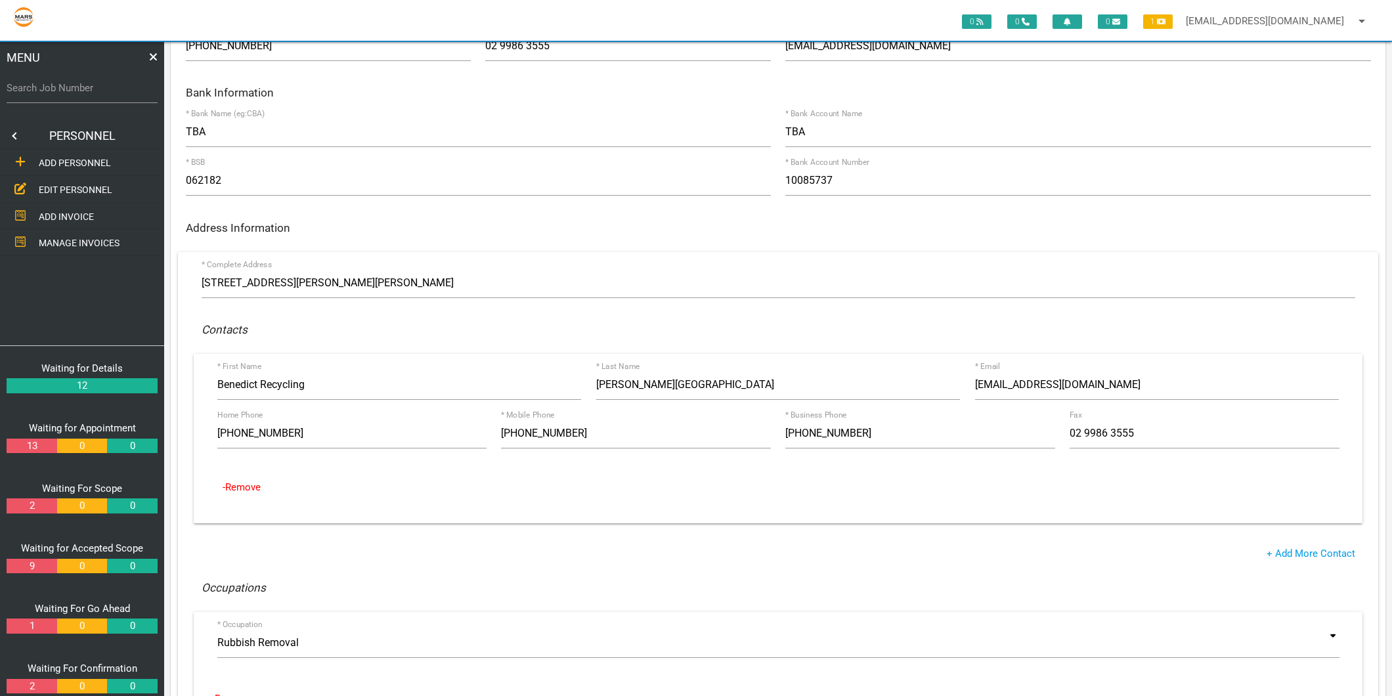
scroll to position [292, 0]
